Goal: Navigation & Orientation: Find specific page/section

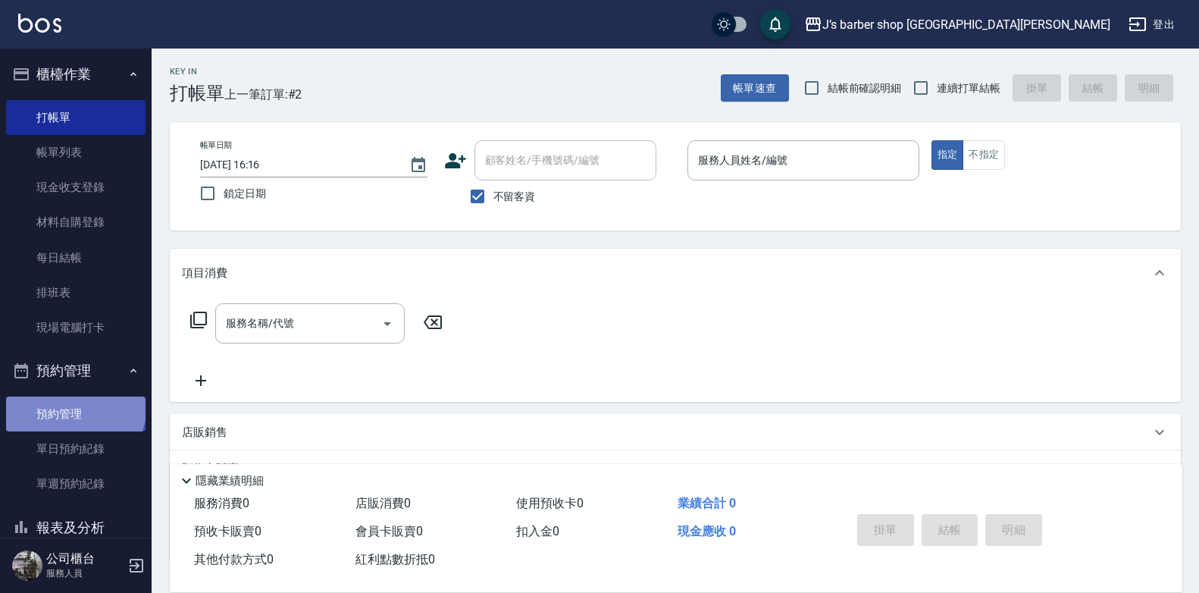
click at [74, 406] on link "預約管理" at bounding box center [75, 414] width 139 height 35
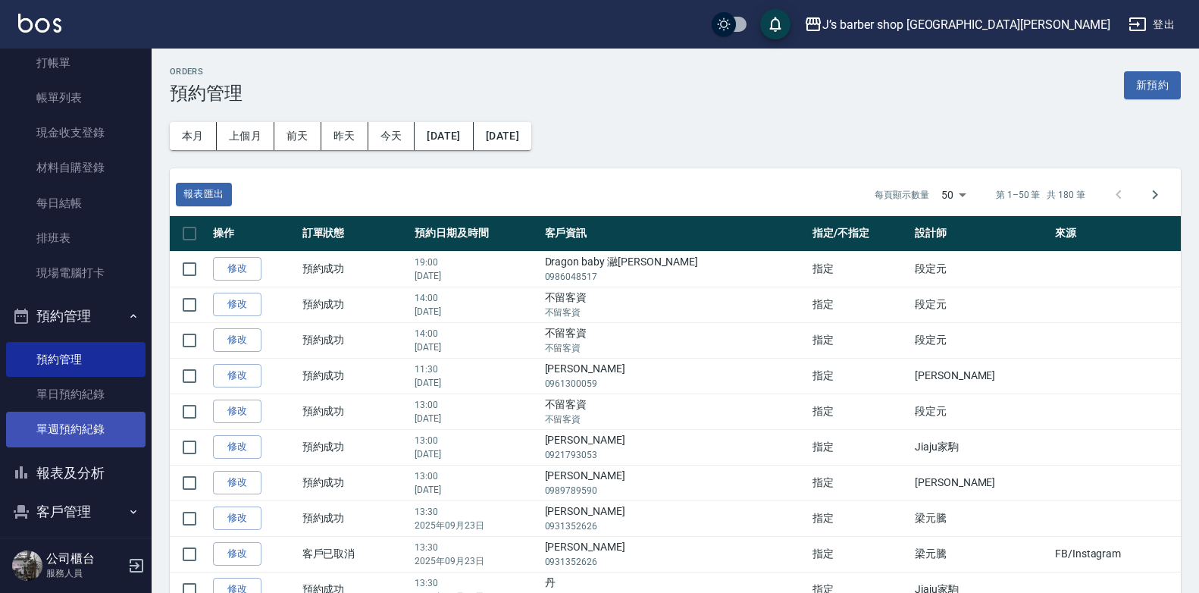
scroll to position [105, 0]
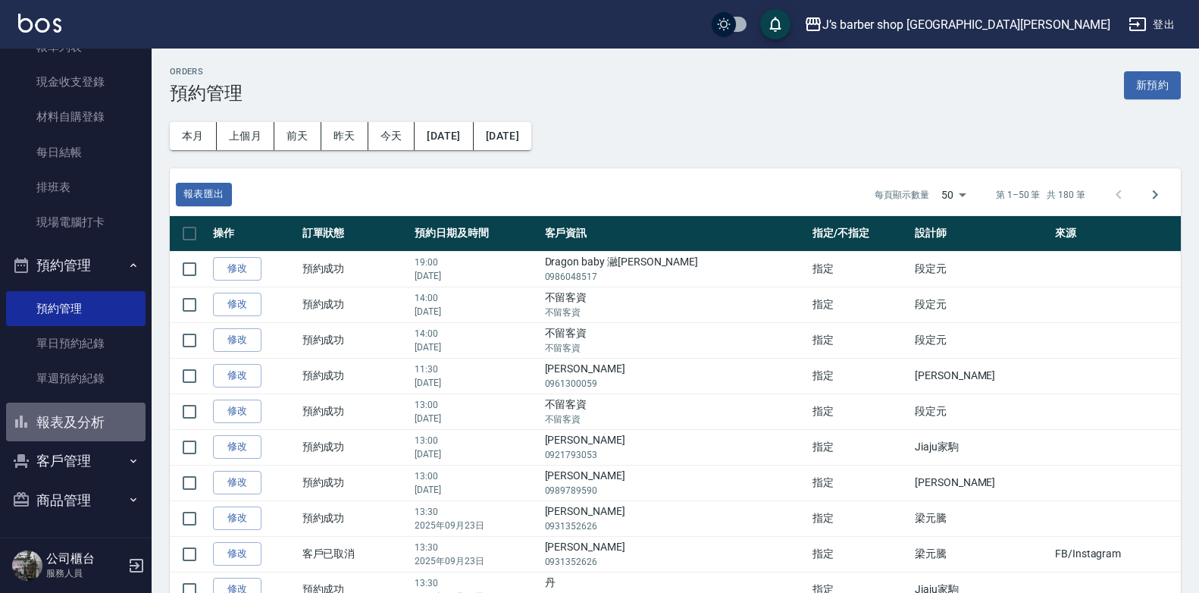
click at [87, 416] on button "報表及分析" at bounding box center [75, 422] width 139 height 39
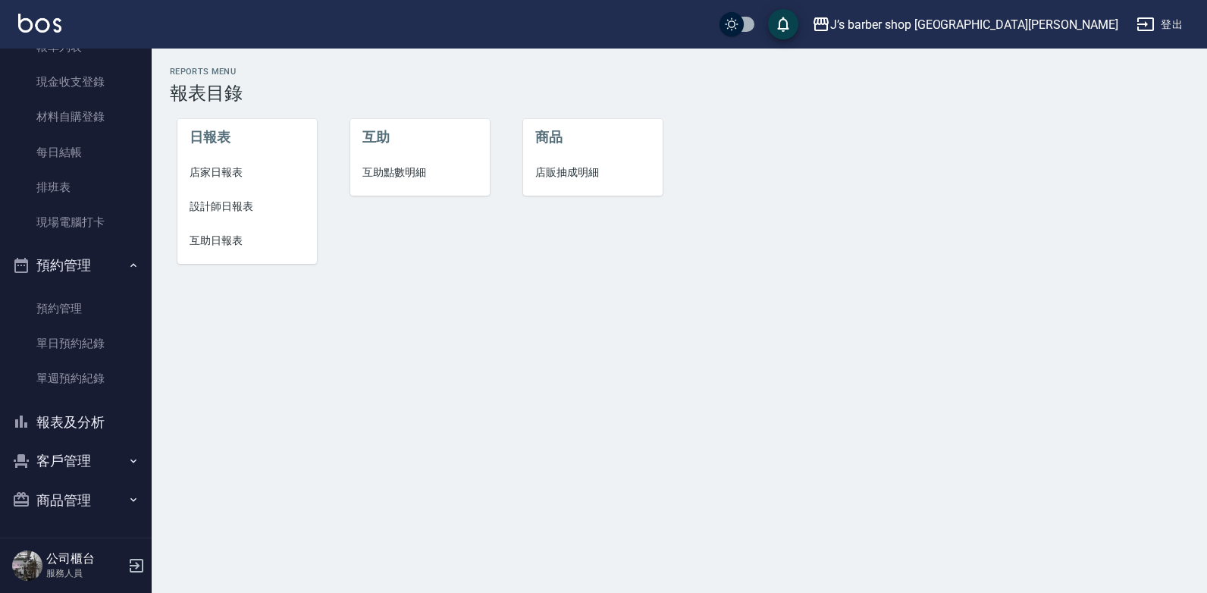
click at [222, 208] on span "設計師日報表" at bounding box center [247, 207] width 115 height 16
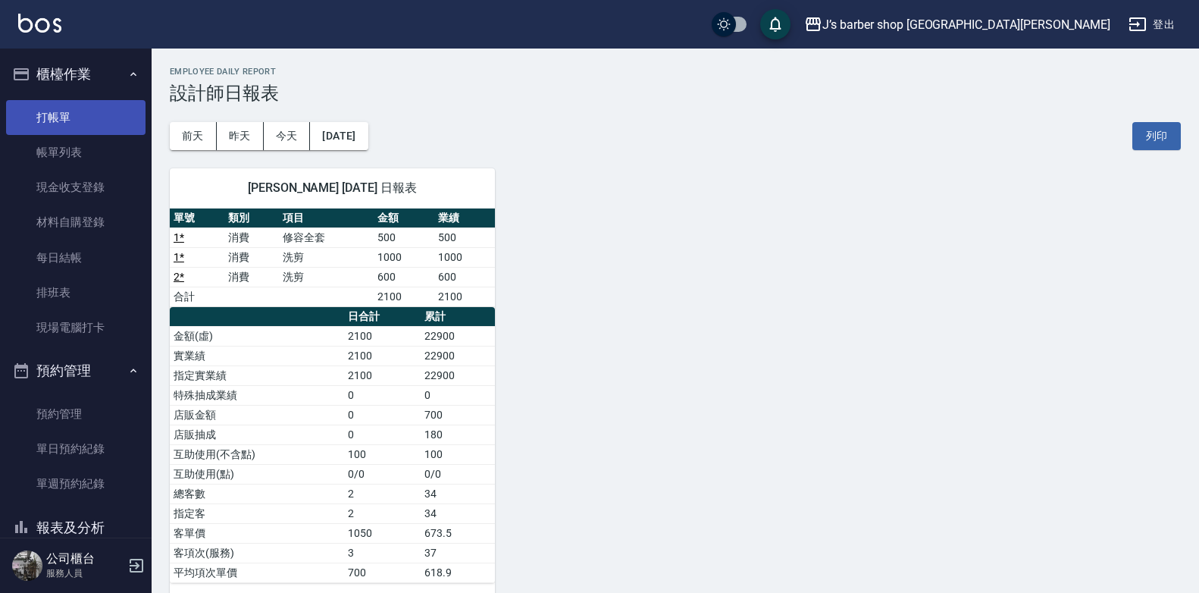
click at [74, 125] on link "打帳單" at bounding box center [75, 117] width 139 height 35
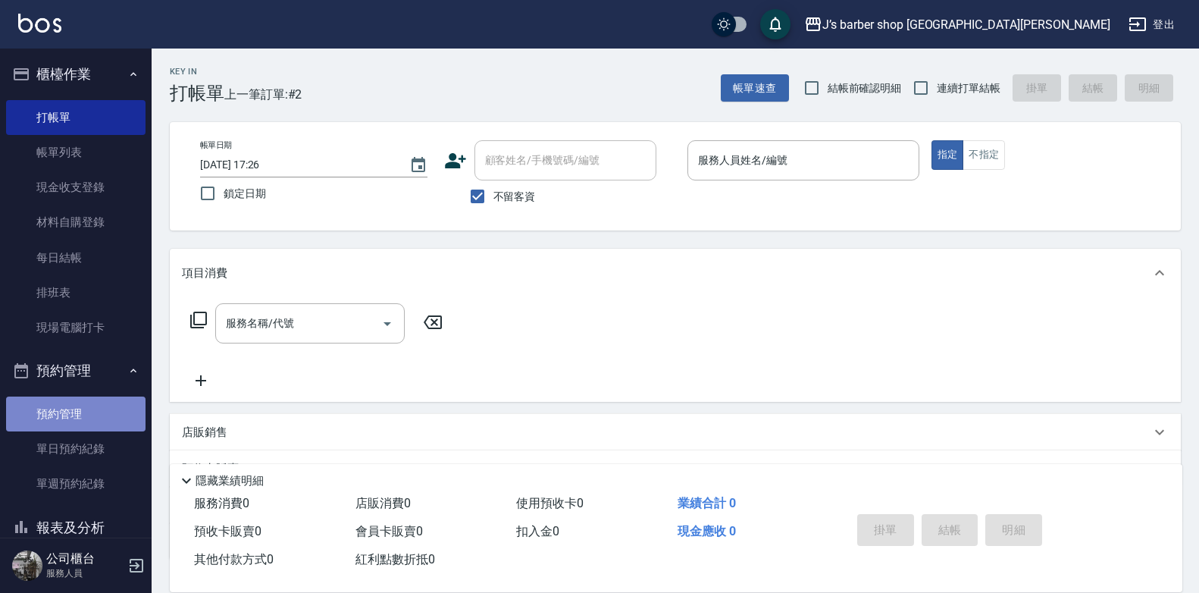
click at [75, 422] on link "預約管理" at bounding box center [75, 414] width 139 height 35
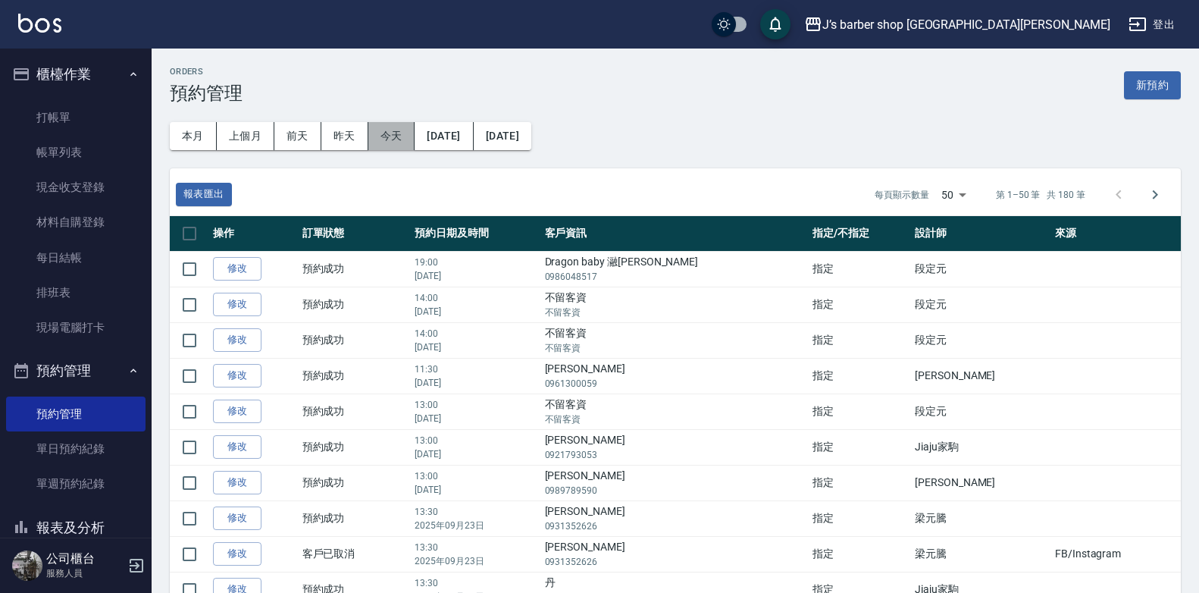
click at [393, 127] on button "今天" at bounding box center [391, 136] width 47 height 28
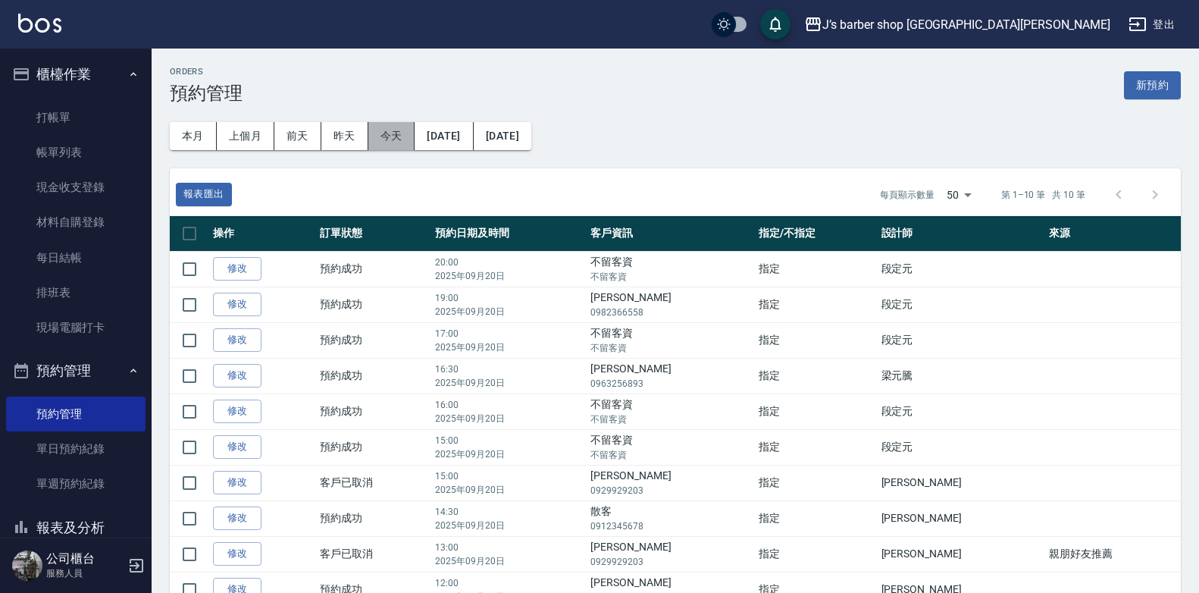
click at [387, 132] on button "今天" at bounding box center [391, 136] width 47 height 28
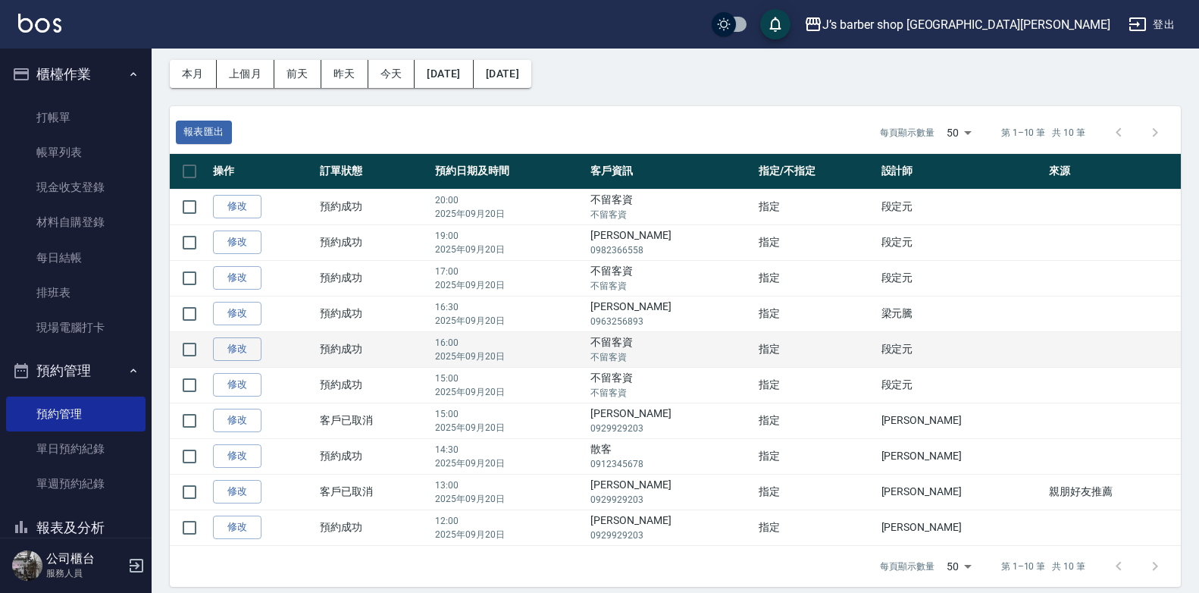
scroll to position [74, 0]
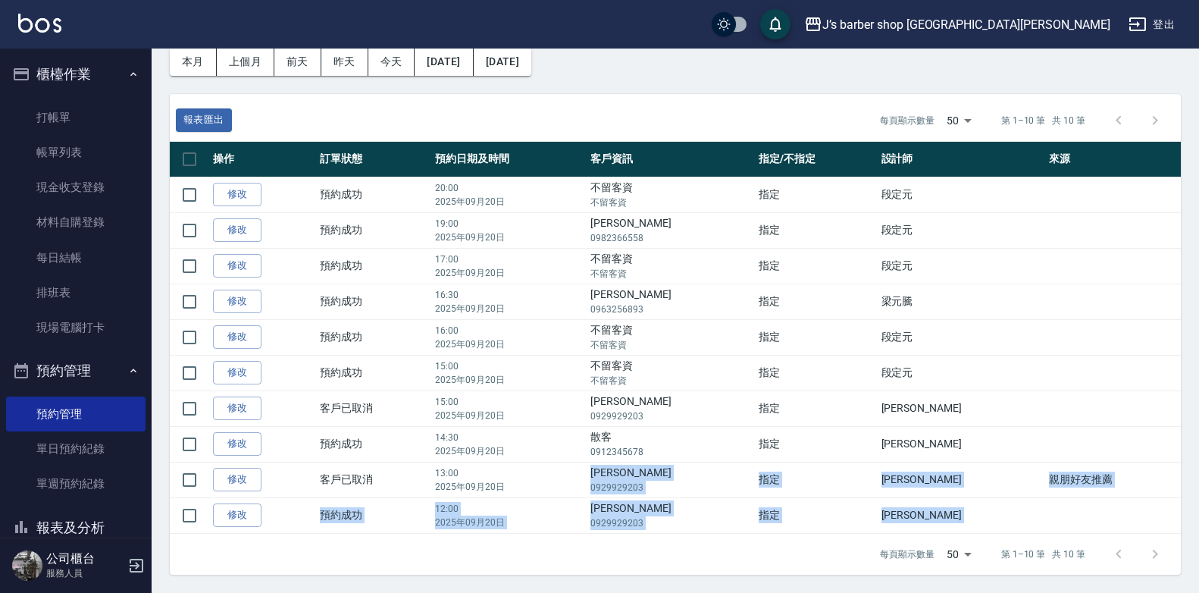
drag, startPoint x: 641, startPoint y: 487, endPoint x: 741, endPoint y: 541, distance: 113.9
click at [741, 541] on div "報表匯出 每頁顯示數量 50 50 第 1–10 筆 共 10 筆 操作 訂單狀態 預約日期及時間 客戶資訊 指定/不指定 設計師 來源  修改  預約成功 …" at bounding box center [675, 334] width 1011 height 481
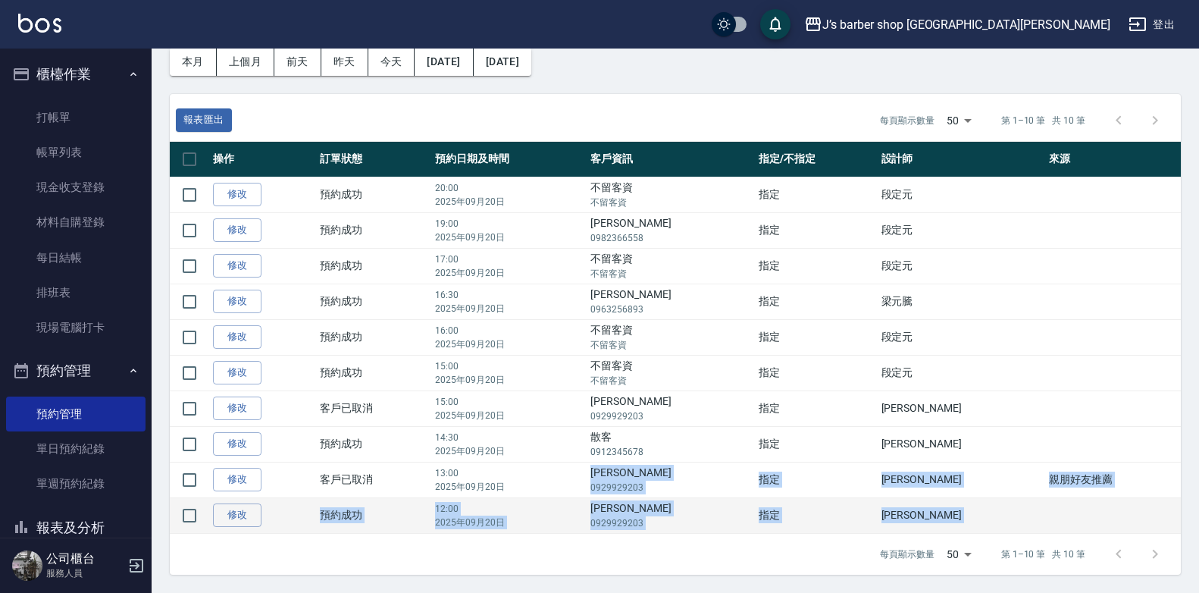
drag, startPoint x: 741, startPoint y: 541, endPoint x: 720, endPoint y: 518, distance: 31.1
click at [720, 518] on p "0929929203" at bounding box center [671, 523] width 161 height 14
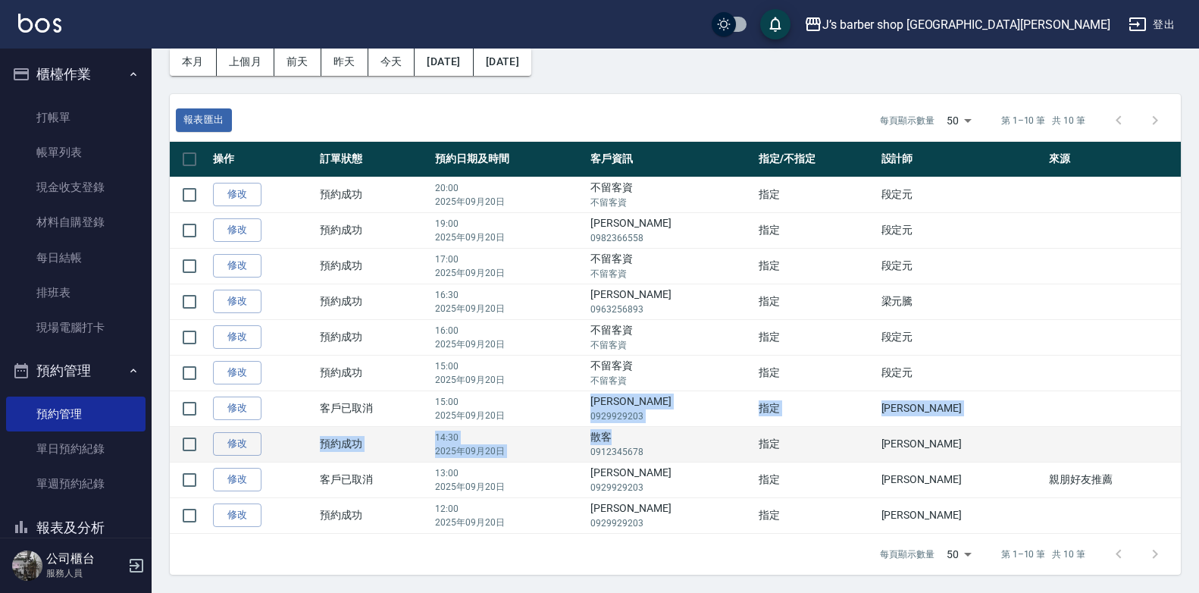
drag, startPoint x: 644, startPoint y: 406, endPoint x: 695, endPoint y: 426, distance: 55.5
click at [695, 426] on tbody "修改  預約成功 20:00 [DATE] 不留客資 不留客資 指定 段定元  修改  預約成功 19:00 [DATE] [PERSON_NAME] 098…" at bounding box center [675, 355] width 1011 height 356
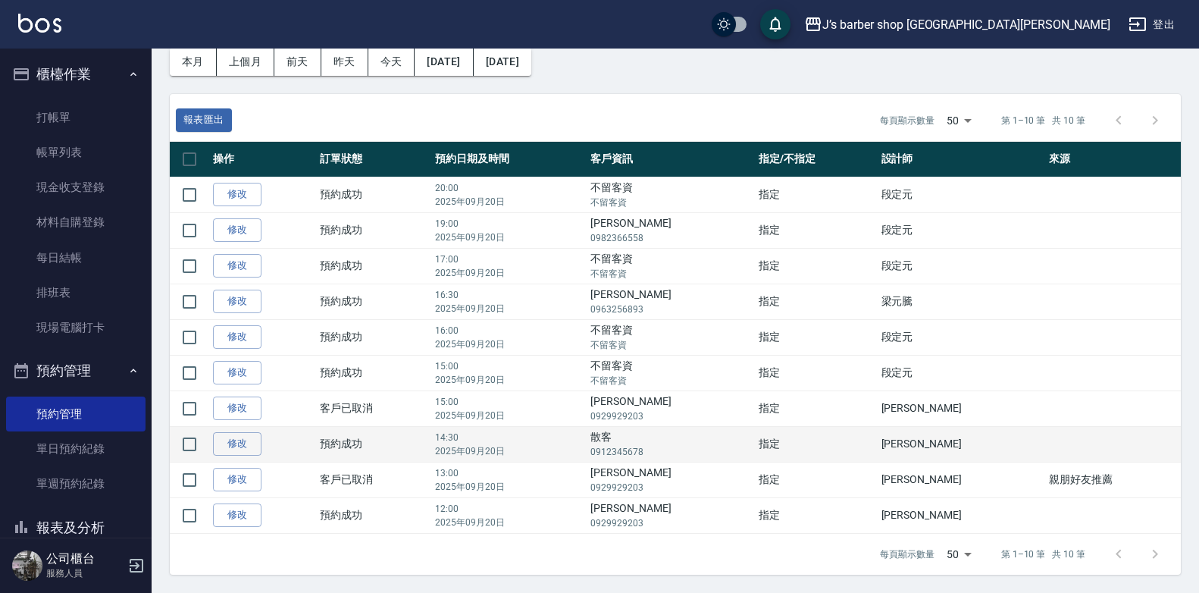
click at [685, 449] on p "0912345678" at bounding box center [671, 452] width 161 height 14
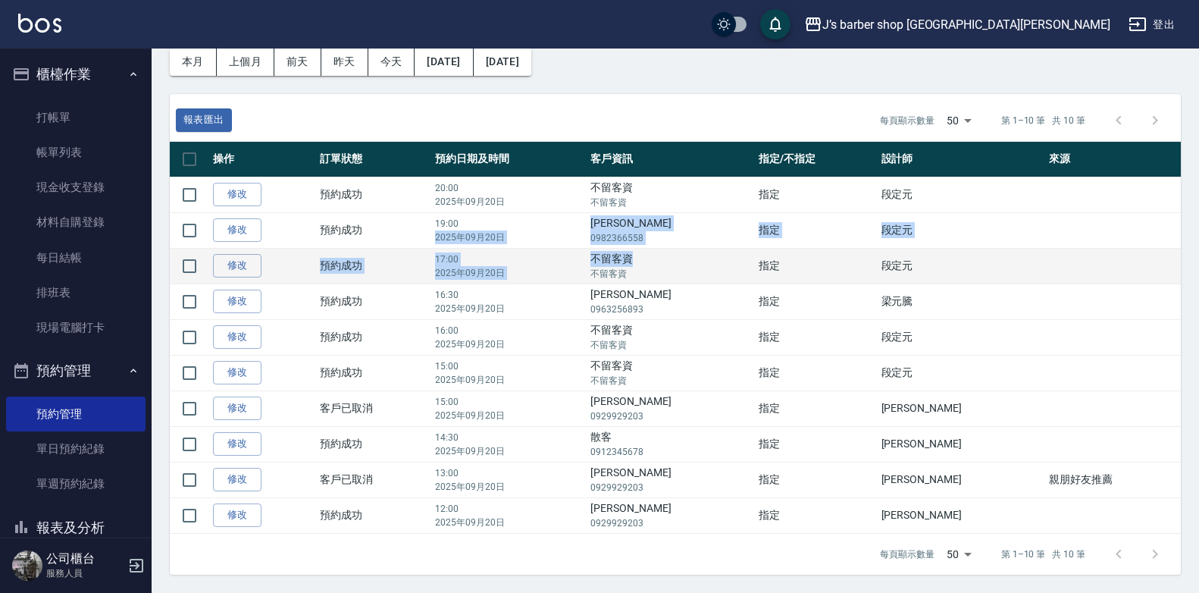
drag, startPoint x: 628, startPoint y: 220, endPoint x: 688, endPoint y: 258, distance: 71.5
click at [688, 258] on tbody "修改  預約成功 20:00 [DATE] 不留客資 不留客資 指定 段定元  修改  預約成功 19:00 [DATE] [PERSON_NAME] 098…" at bounding box center [675, 355] width 1011 height 356
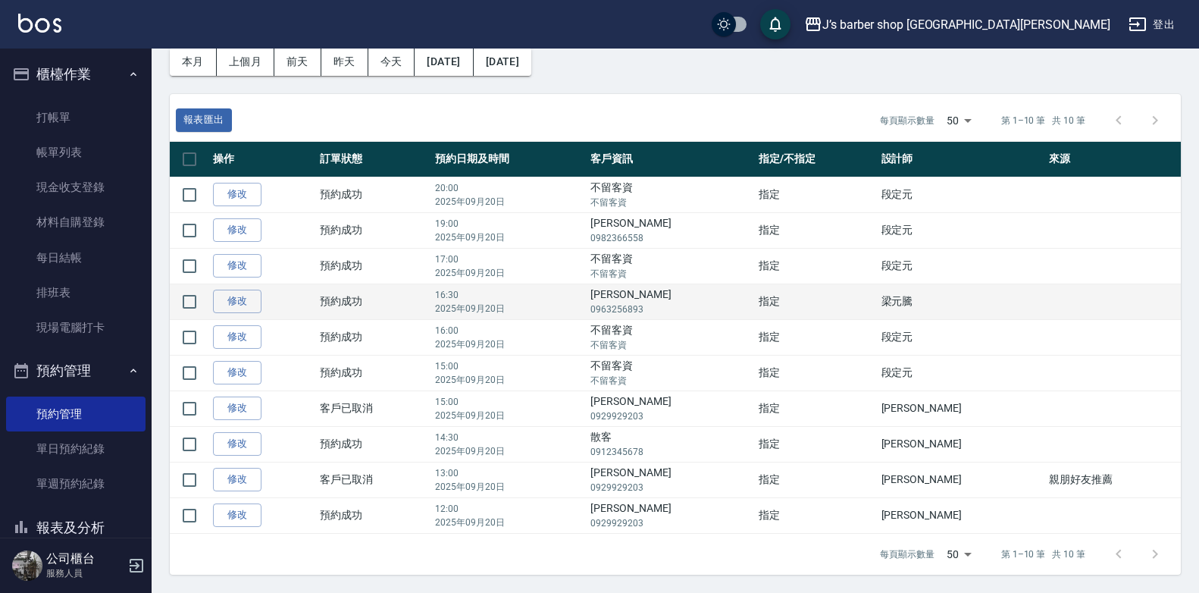
drag, startPoint x: 688, startPoint y: 258, endPoint x: 677, endPoint y: 295, distance: 38.9
click at [677, 295] on td "[PERSON_NAME] 0963256893" at bounding box center [671, 302] width 168 height 36
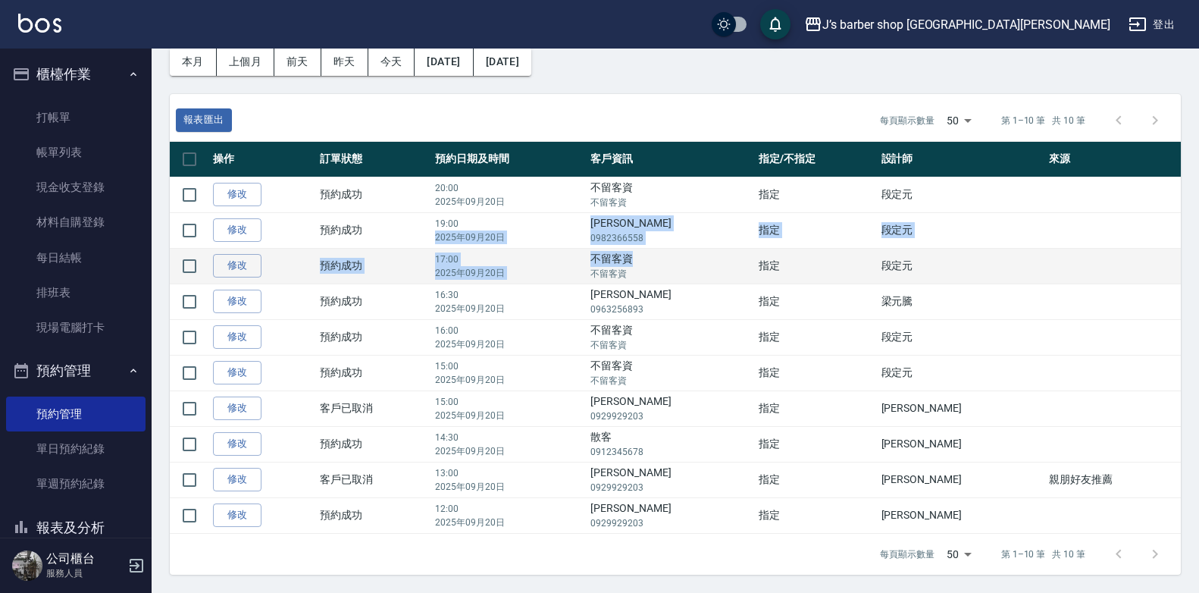
drag, startPoint x: 652, startPoint y: 221, endPoint x: 696, endPoint y: 249, distance: 52.6
click at [696, 249] on tbody "修改  預約成功 20:00 [DATE] 不留客資 不留客資 指定 段定元  修改  預約成功 19:00 [DATE] [PERSON_NAME] 098…" at bounding box center [675, 355] width 1011 height 356
drag, startPoint x: 696, startPoint y: 249, endPoint x: 665, endPoint y: 264, distance: 34.3
click at [665, 264] on td "不留客資 不留客資" at bounding box center [671, 266] width 168 height 36
